Goal: Obtain resource: Download file/media

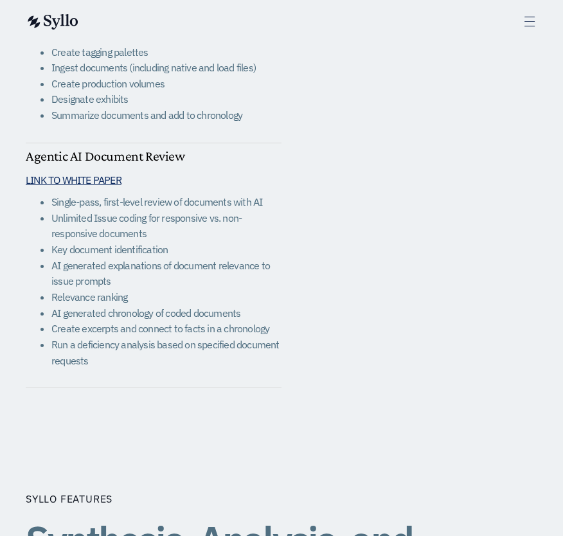
scroll to position [1606, 0]
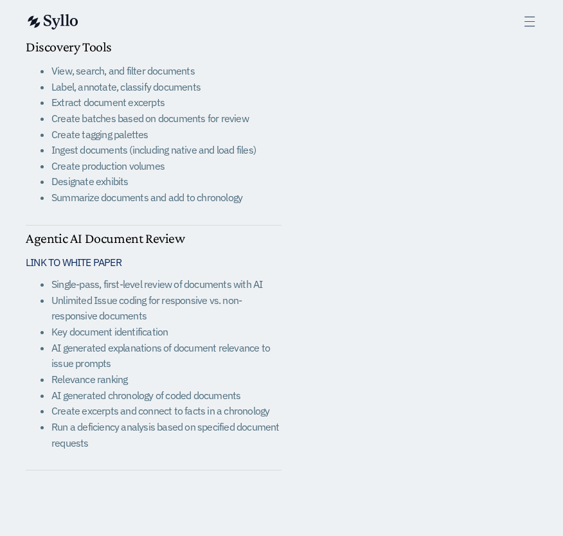
click at [119, 262] on link "LINK TO WHITE PAPER" at bounding box center [74, 262] width 96 height 13
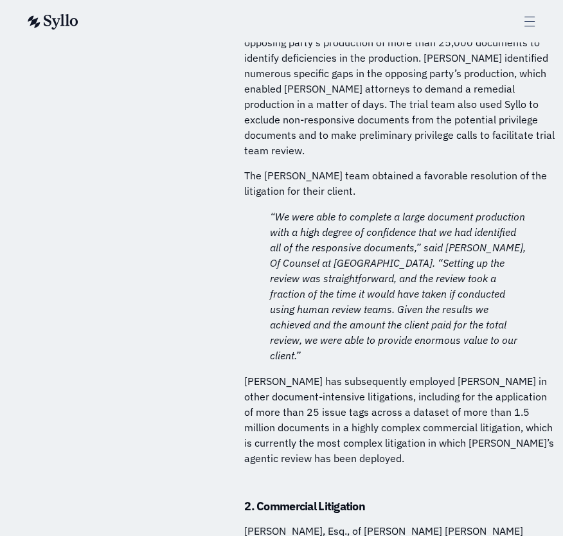
scroll to position [6425, 0]
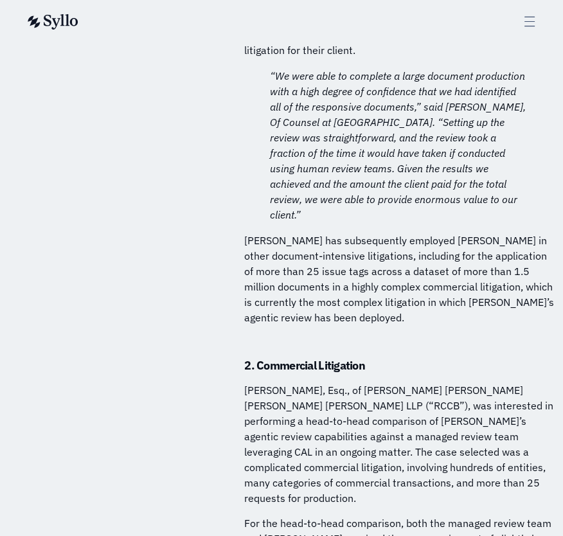
click at [487, 382] on p "[PERSON_NAME], Esq., of [PERSON_NAME] [PERSON_NAME] [PERSON_NAME] [PERSON_NAME]…" at bounding box center [399, 443] width 310 height 123
